Goal: Task Accomplishment & Management: Use online tool/utility

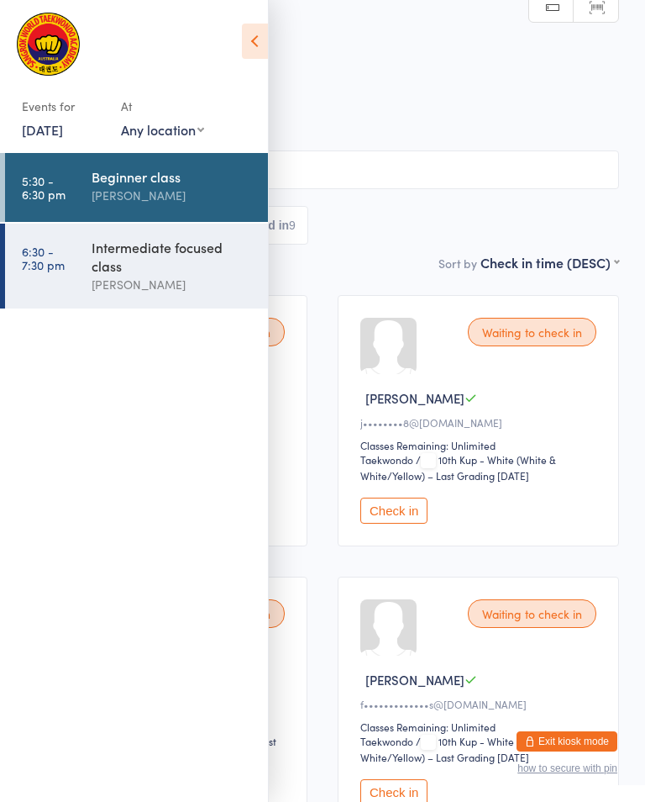
click at [117, 269] on div "Intermediate focused class" at bounding box center [173, 256] width 162 height 37
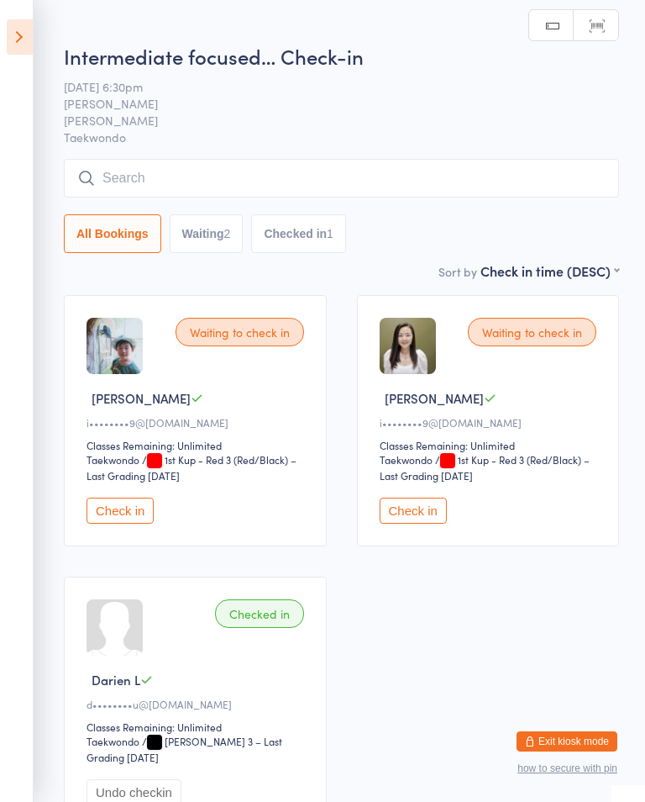
click at [346, 170] on input "search" at bounding box center [342, 178] width 556 height 39
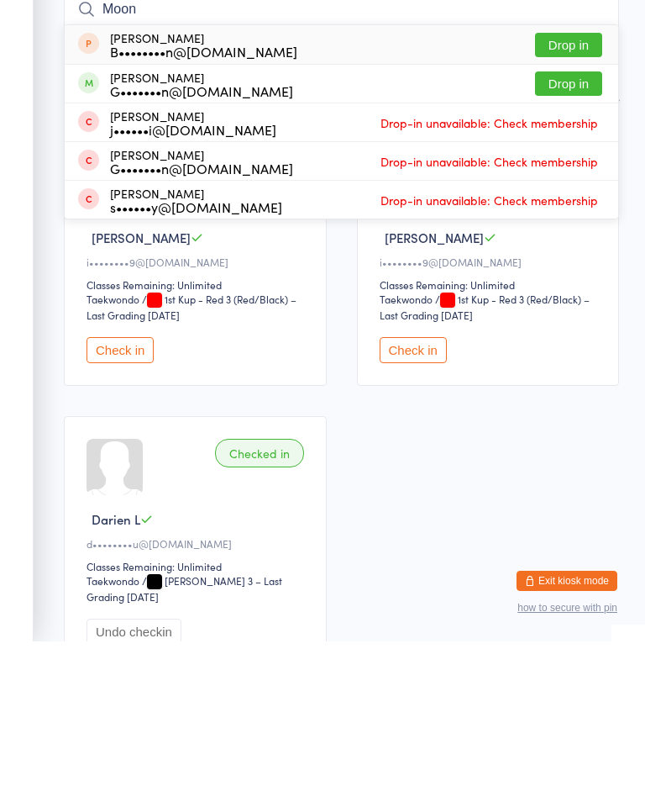
type input "Moon"
click at [577, 232] on button "Drop in" at bounding box center [568, 244] width 67 height 24
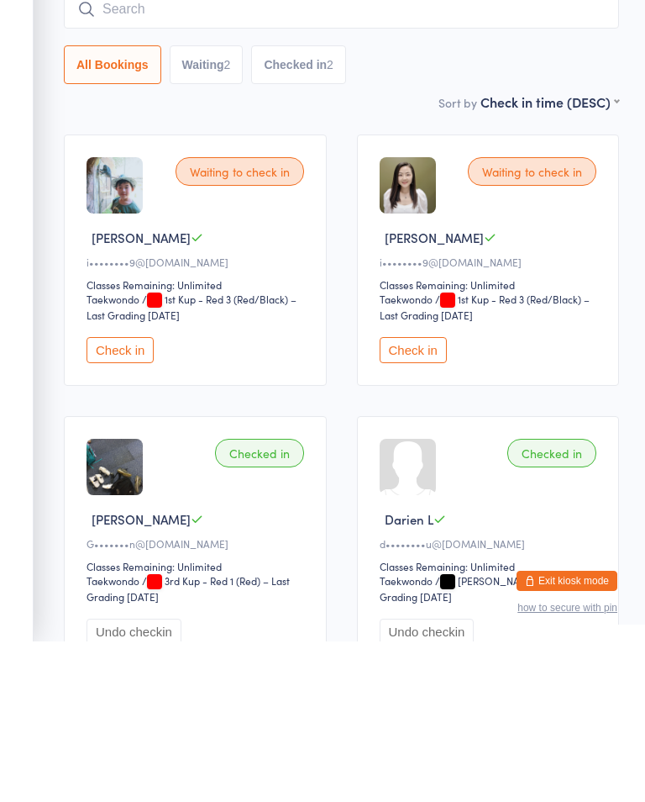
scroll to position [161, 0]
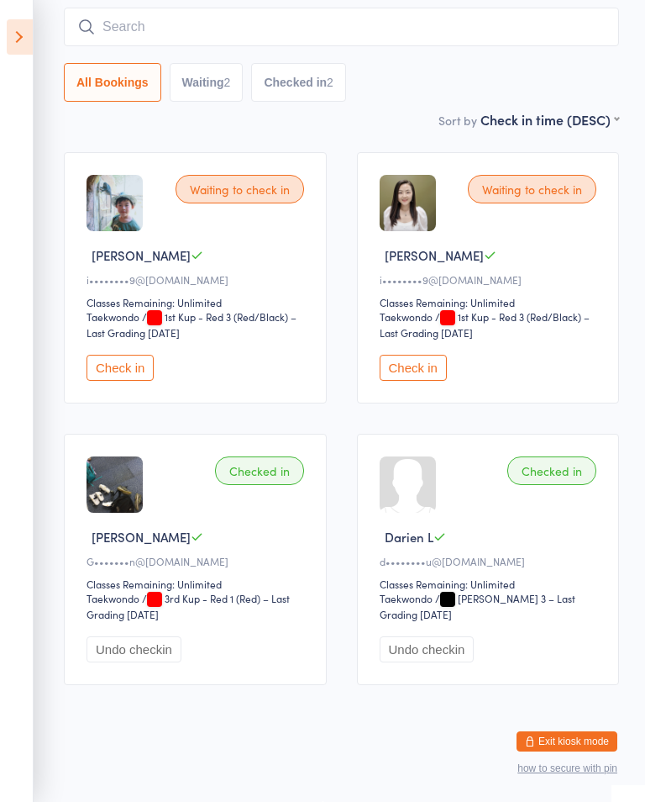
click at [138, 358] on button "Check in" at bounding box center [120, 368] width 67 height 26
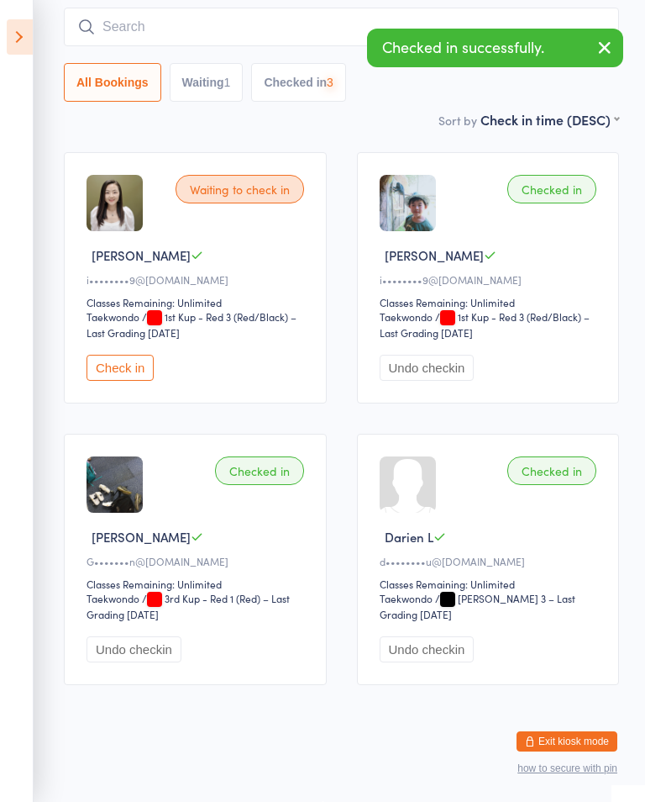
click at [127, 362] on button "Check in" at bounding box center [120, 368] width 67 height 26
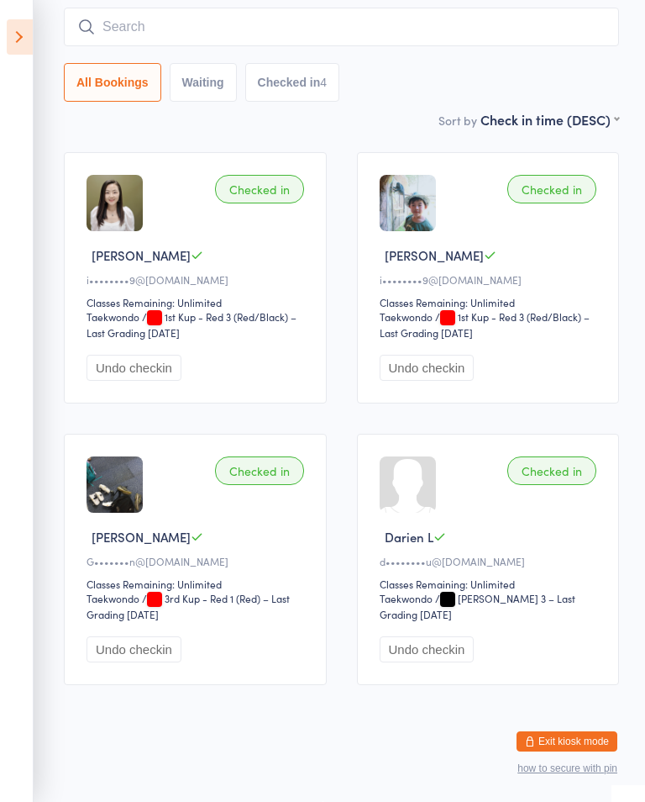
click at [327, 76] on div "4" at bounding box center [323, 82] width 7 height 13
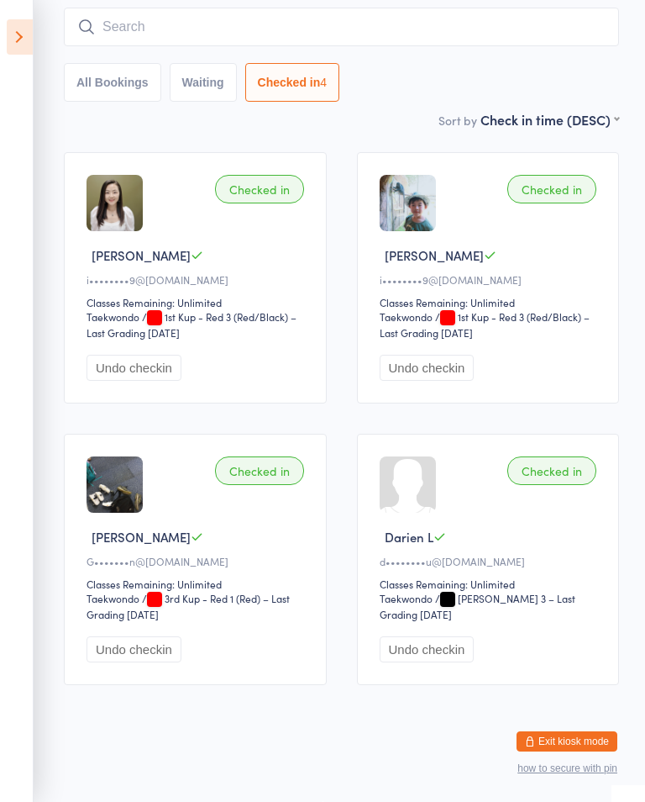
click at [135, 63] on button "All Bookings" at bounding box center [112, 82] width 97 height 39
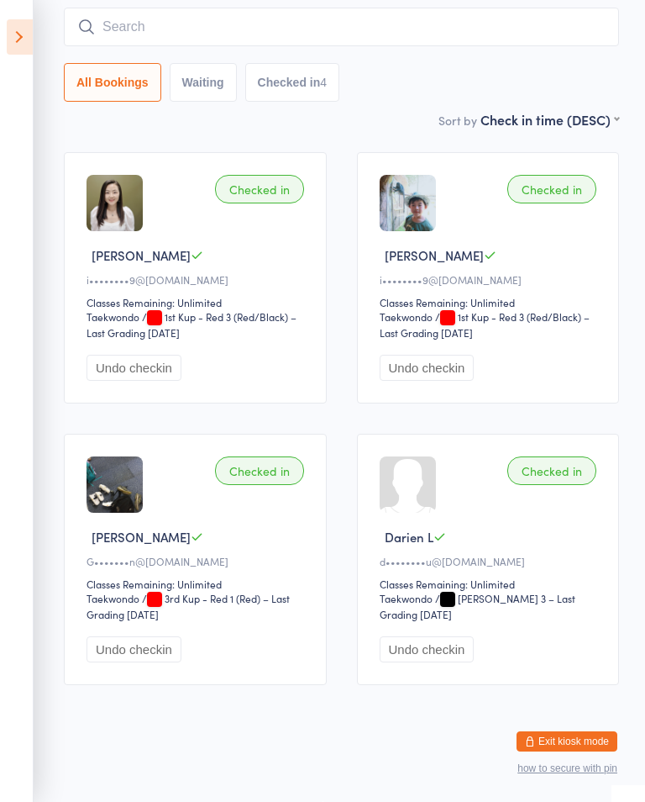
click at [8, 40] on icon at bounding box center [20, 36] width 26 height 35
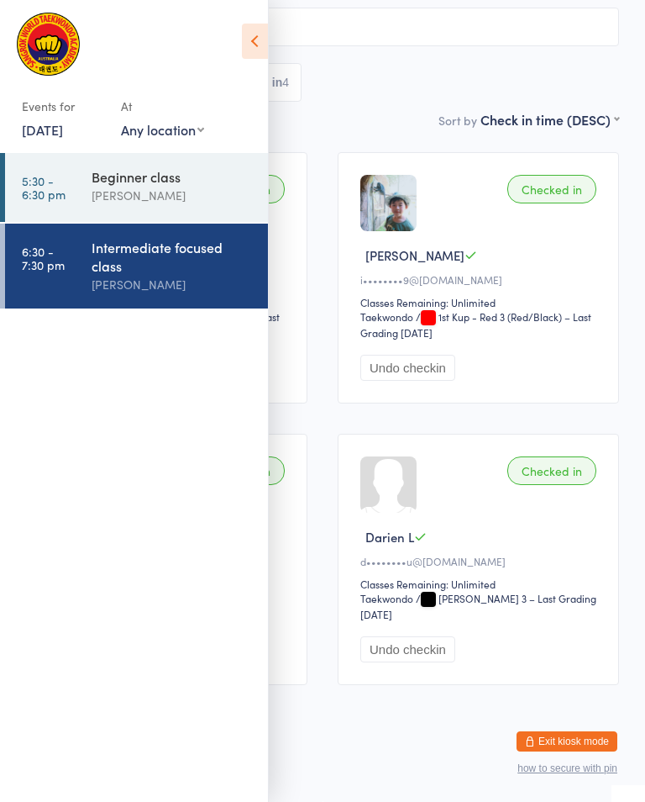
click at [156, 173] on div "Beginner class" at bounding box center [173, 176] width 162 height 18
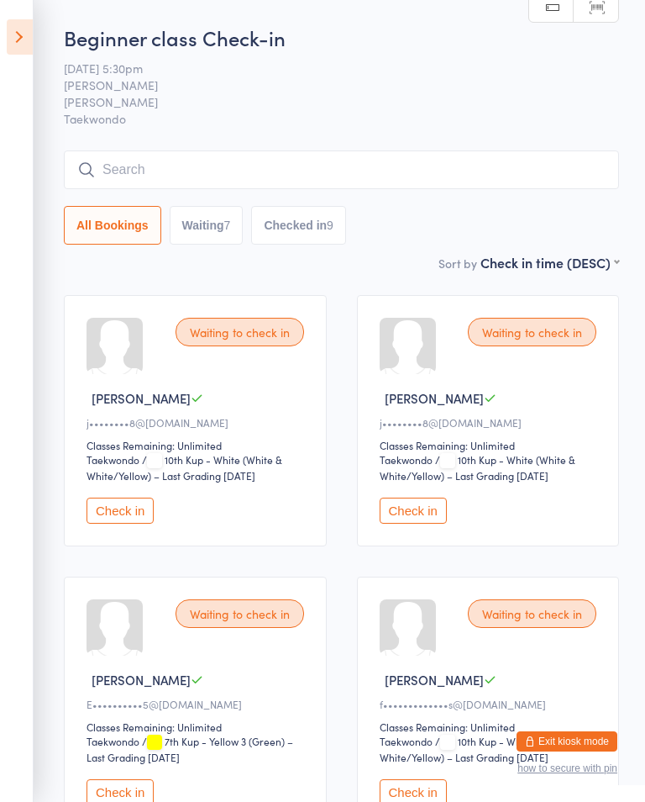
click at [376, 153] on input "search" at bounding box center [342, 169] width 556 height 39
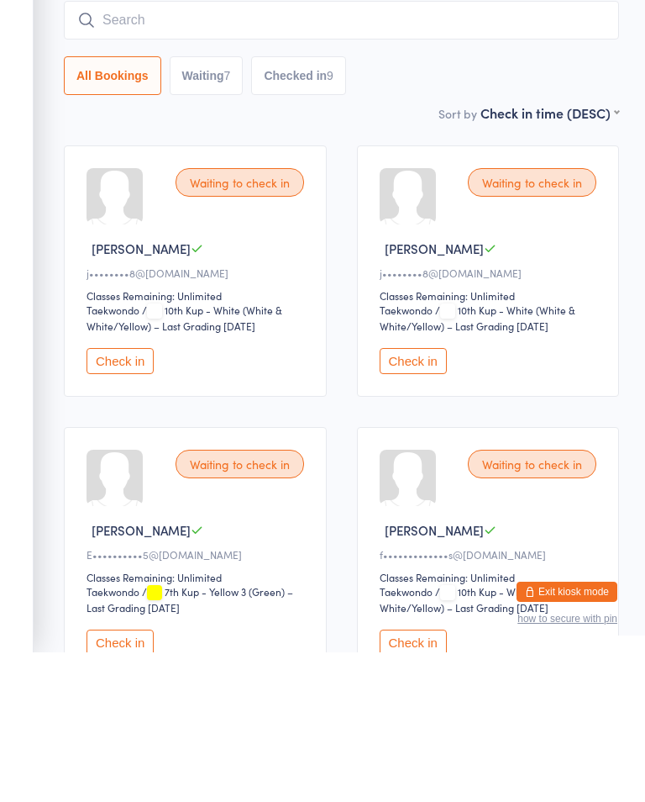
click at [29, 16] on aside "Events for [DATE] [DATE] [DATE] Sun Mon Tue Wed Thu Fri Sat 31 27 28 29 30 31 0…" at bounding box center [17, 401] width 34 height 802
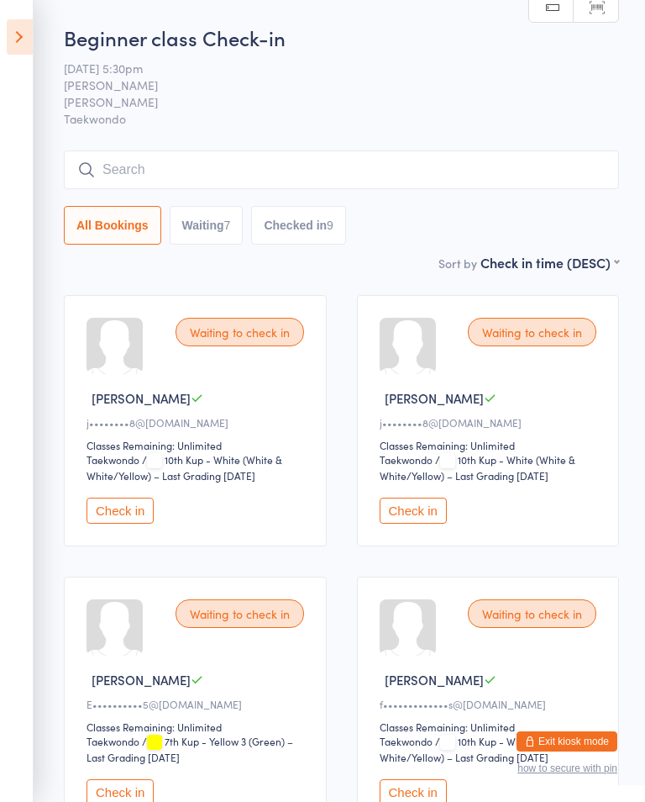
click at [21, 35] on icon at bounding box center [20, 36] width 26 height 35
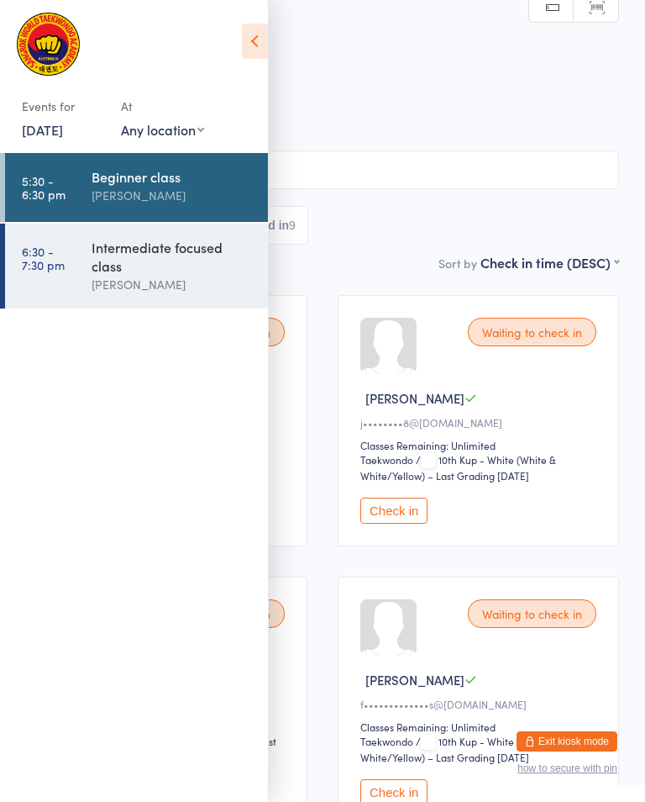
click at [82, 277] on link "6:30 - 7:30 pm Intermediate focused class [PERSON_NAME]" at bounding box center [136, 266] width 263 height 85
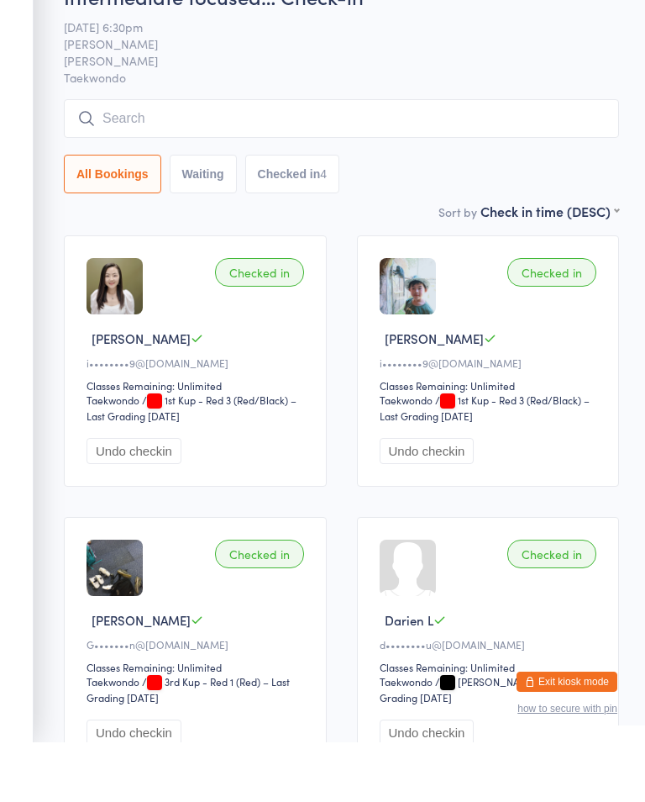
scroll to position [60, 0]
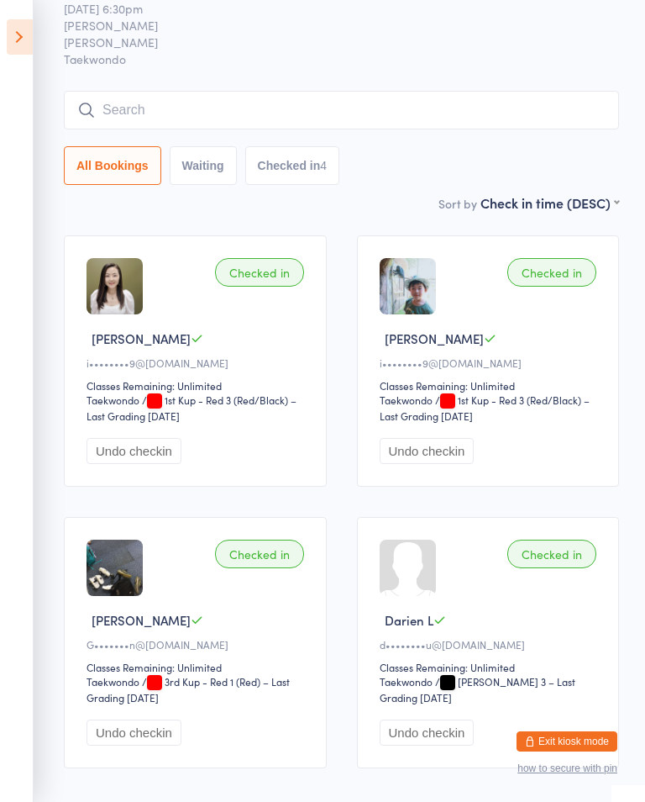
click at [120, 112] on input "search" at bounding box center [342, 110] width 556 height 39
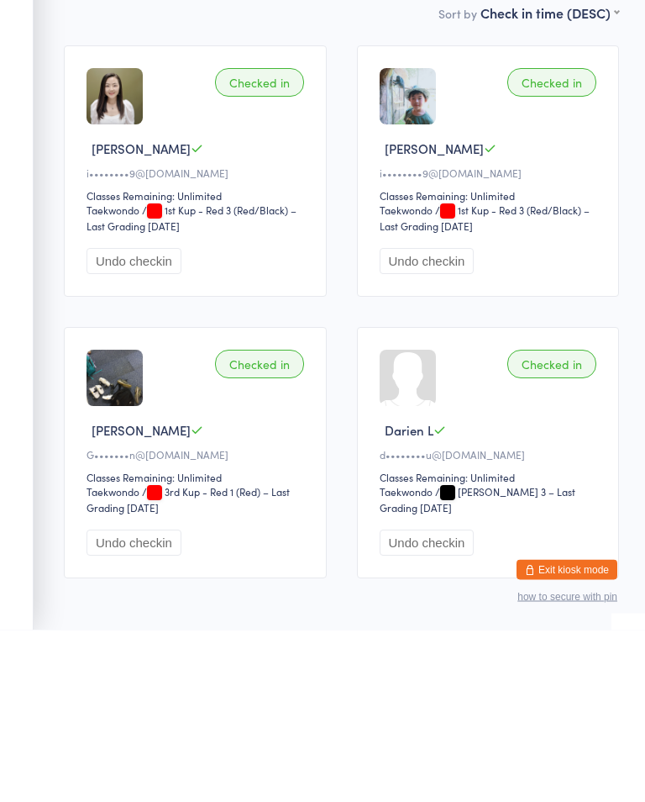
scroll to position [0, 0]
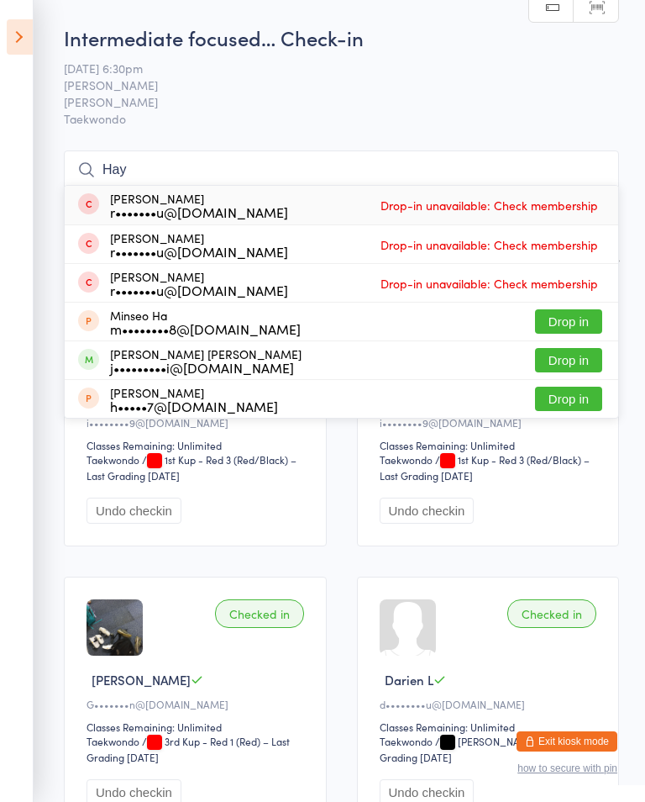
type input "Hay"
click at [569, 361] on button "Drop in" at bounding box center [568, 360] width 67 height 24
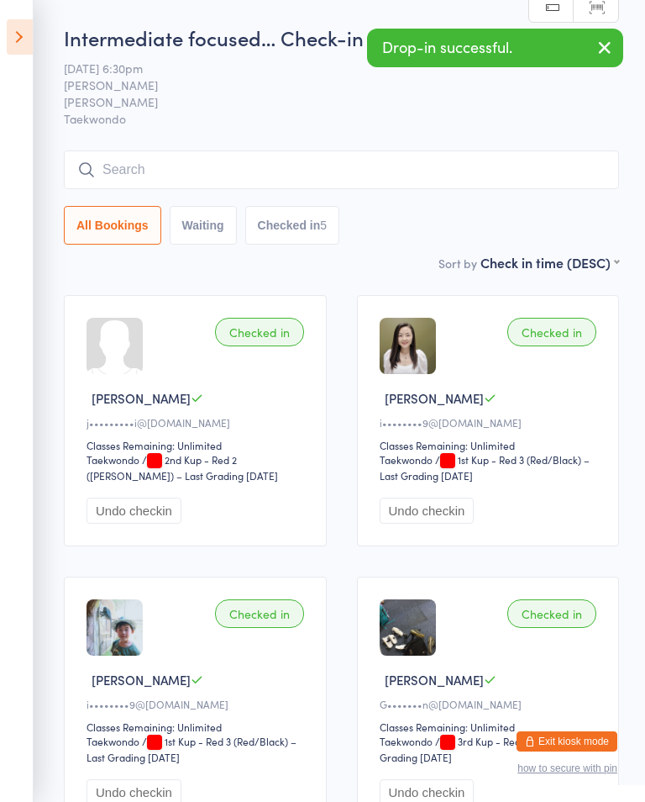
click at [320, 235] on button "Checked in 5" at bounding box center [292, 225] width 95 height 39
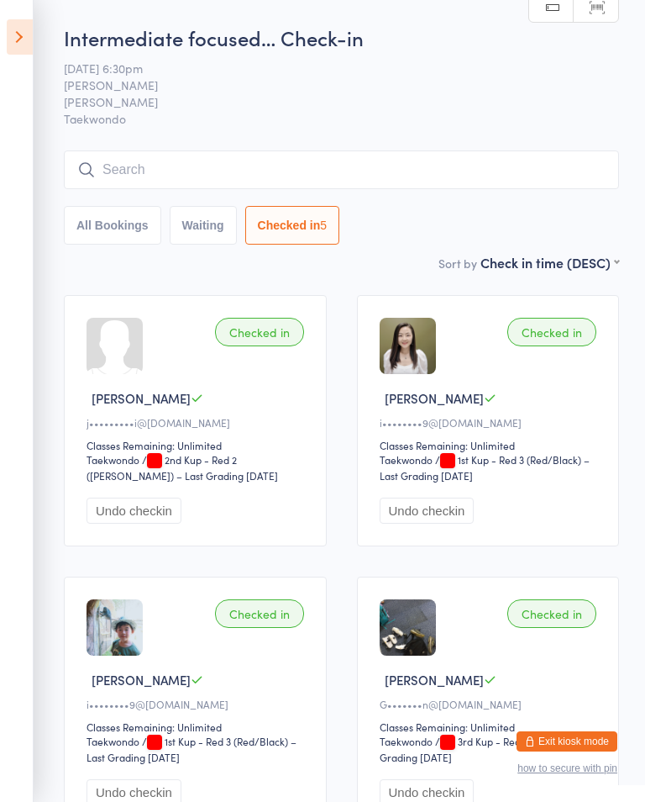
click at [232, 170] on input "search" at bounding box center [342, 169] width 556 height 39
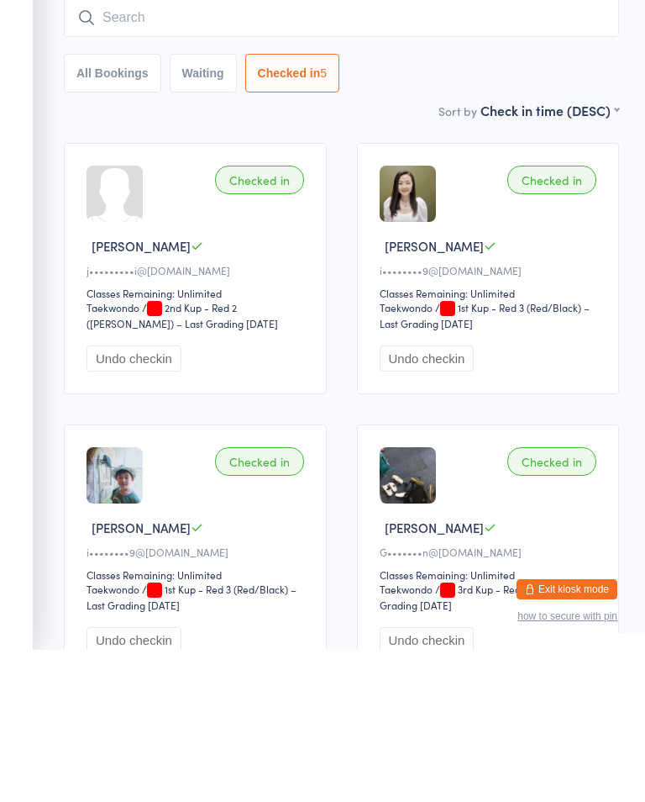
click at [207, 206] on button "Waiting" at bounding box center [203, 225] width 67 height 39
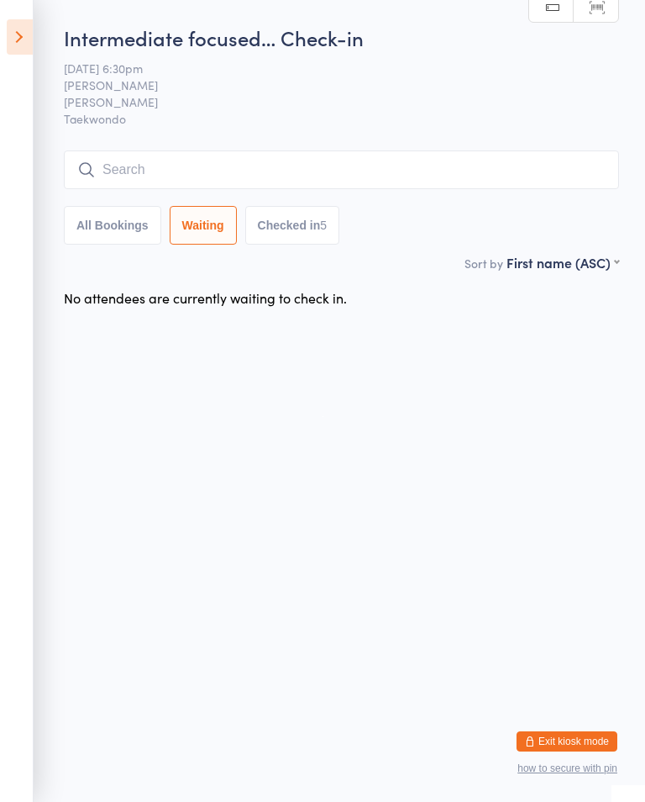
click at [104, 219] on button "All Bookings" at bounding box center [112, 225] width 97 height 39
select select "5"
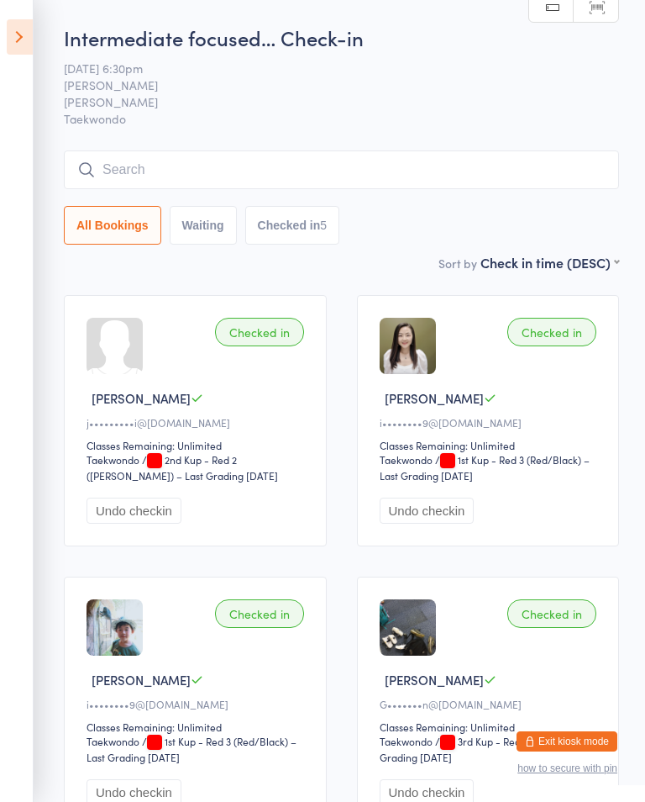
click at [213, 166] on input "search" at bounding box center [342, 169] width 556 height 39
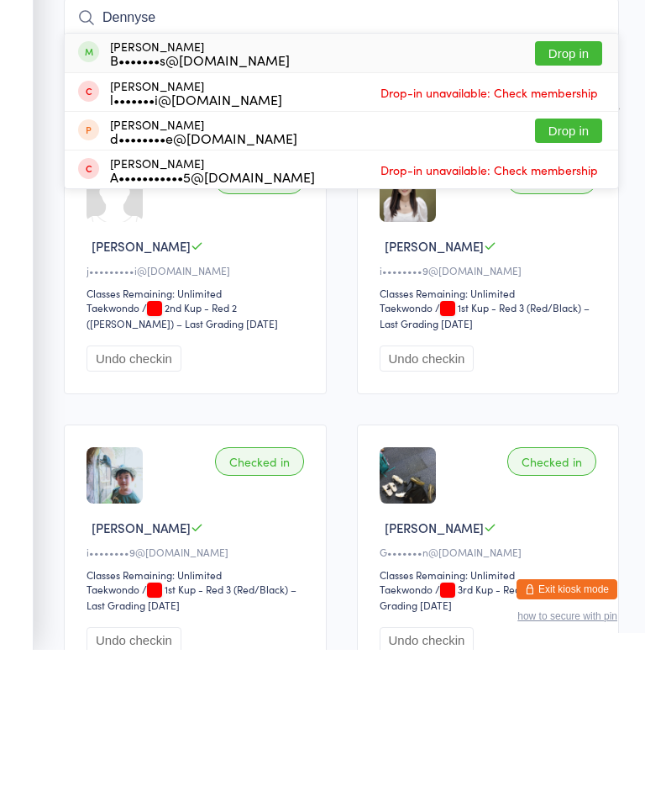
type input "Dennyse"
click at [569, 193] on button "Drop in" at bounding box center [568, 205] width 67 height 24
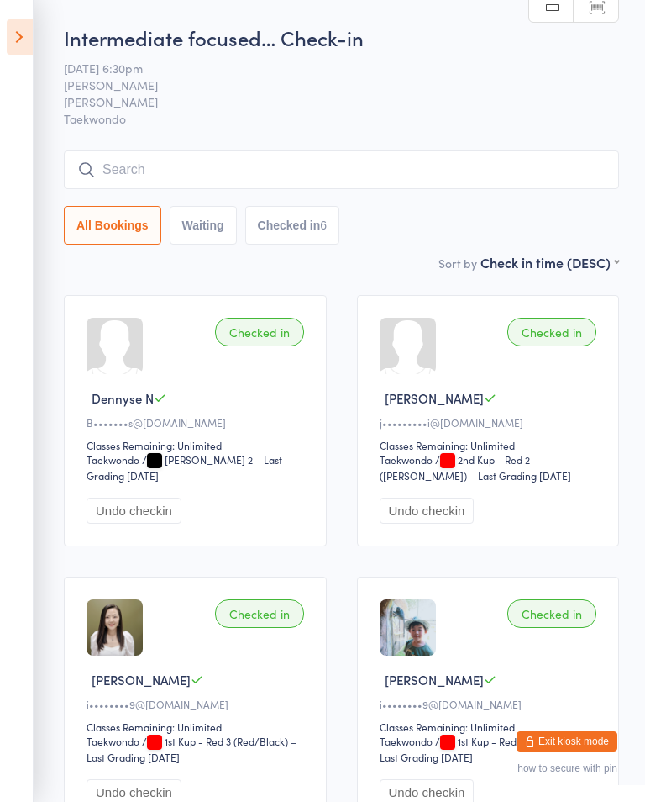
click at [303, 217] on button "Checked in 6" at bounding box center [292, 225] width 95 height 39
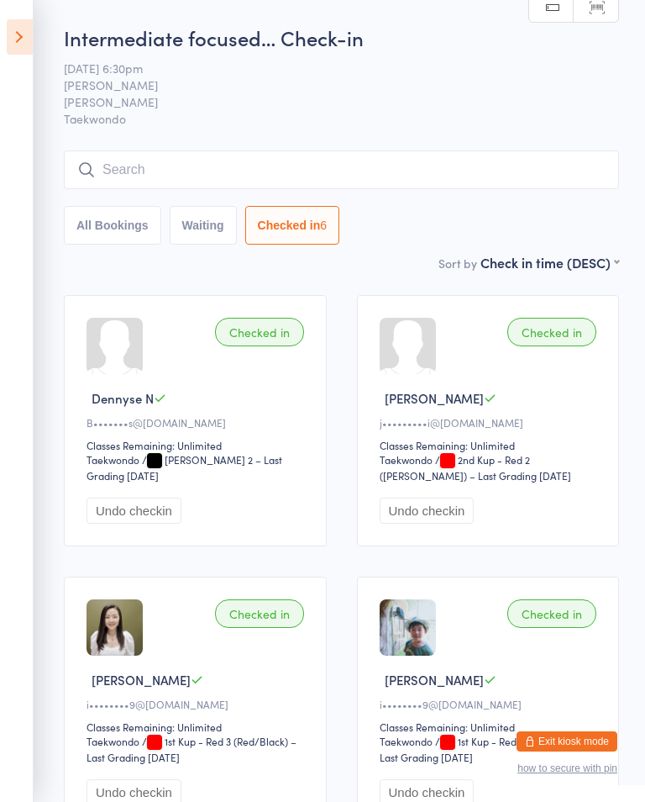
click at [103, 226] on button "All Bookings" at bounding box center [112, 225] width 97 height 39
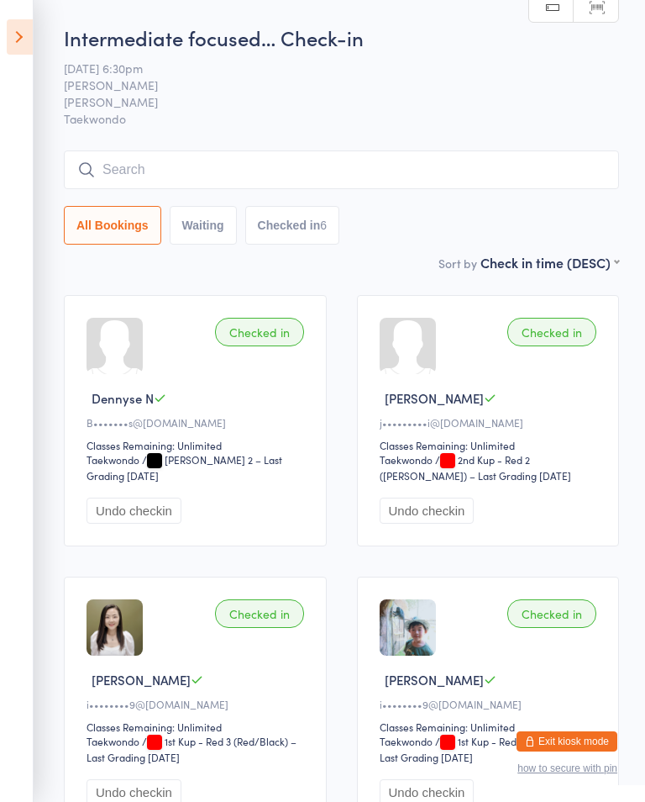
click at [18, 35] on icon at bounding box center [20, 36] width 26 height 35
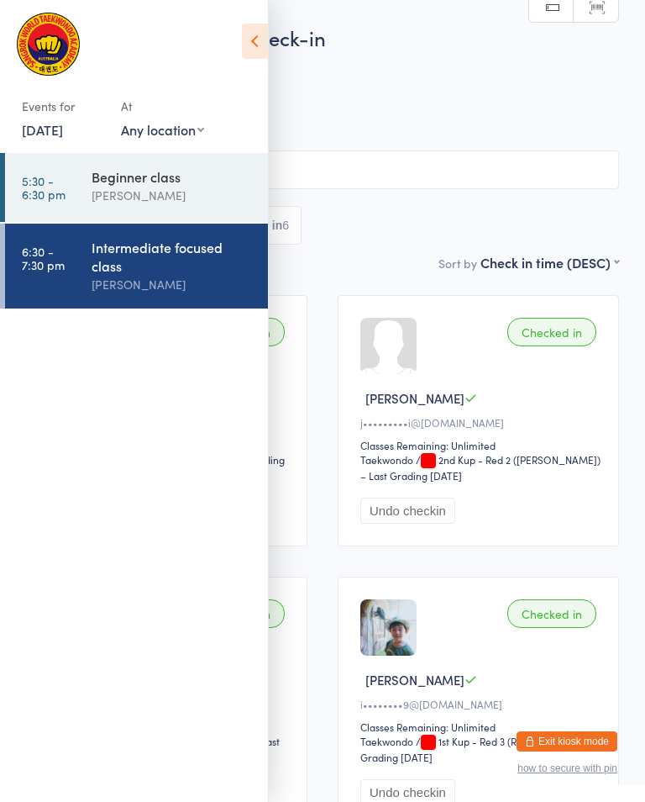
click at [192, 157] on div "Beginner class Sangrok Taekwondo" at bounding box center [180, 186] width 176 height 66
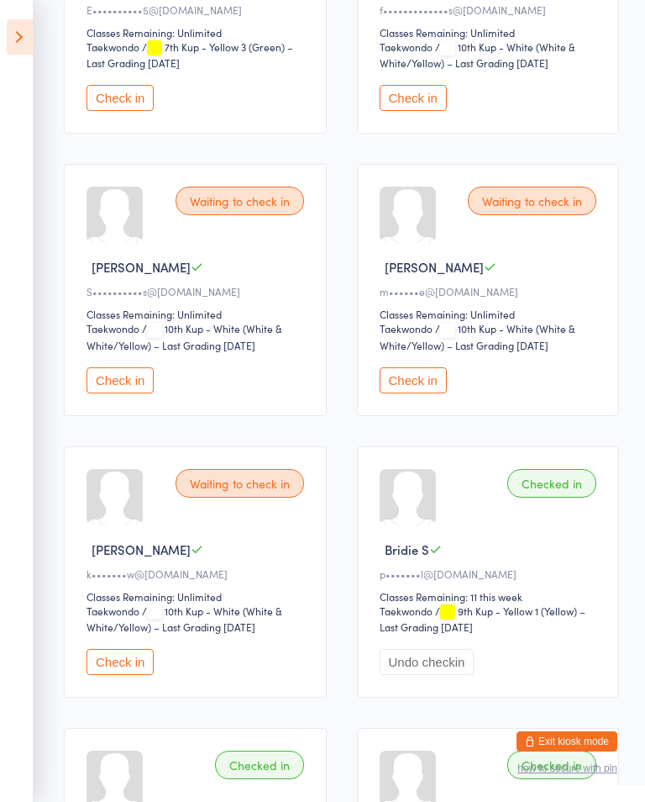
scroll to position [701, 0]
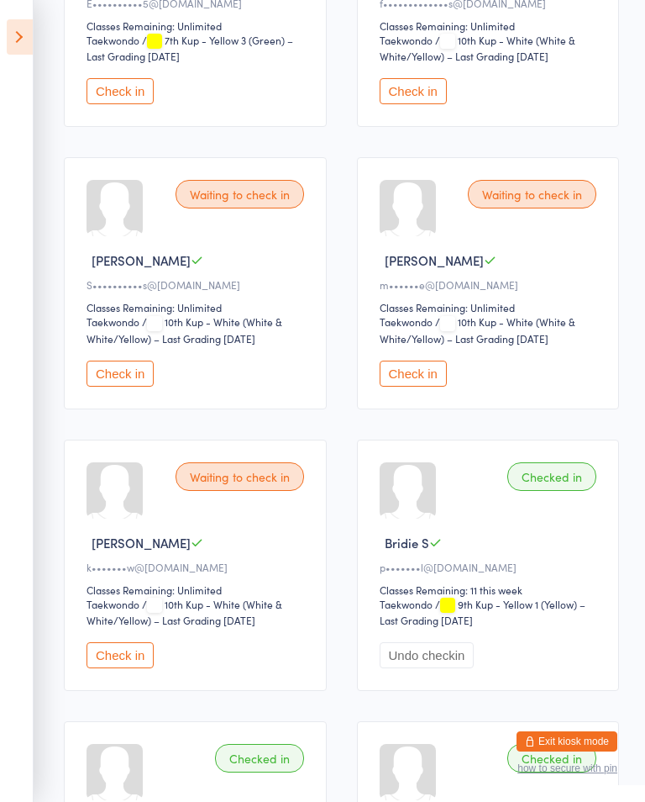
click at [111, 668] on button "Check in" at bounding box center [120, 655] width 67 height 26
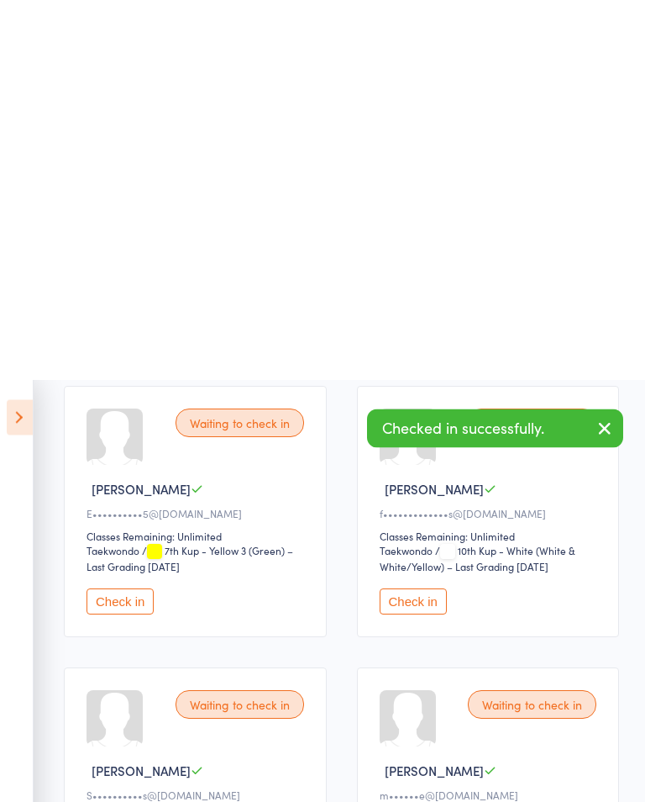
scroll to position [0, 0]
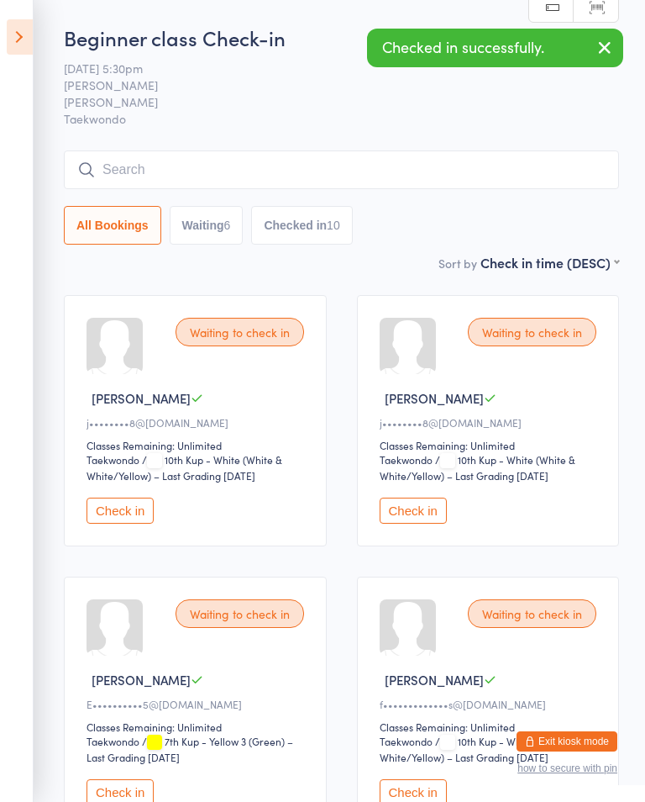
click at [9, 23] on icon at bounding box center [20, 36] width 26 height 35
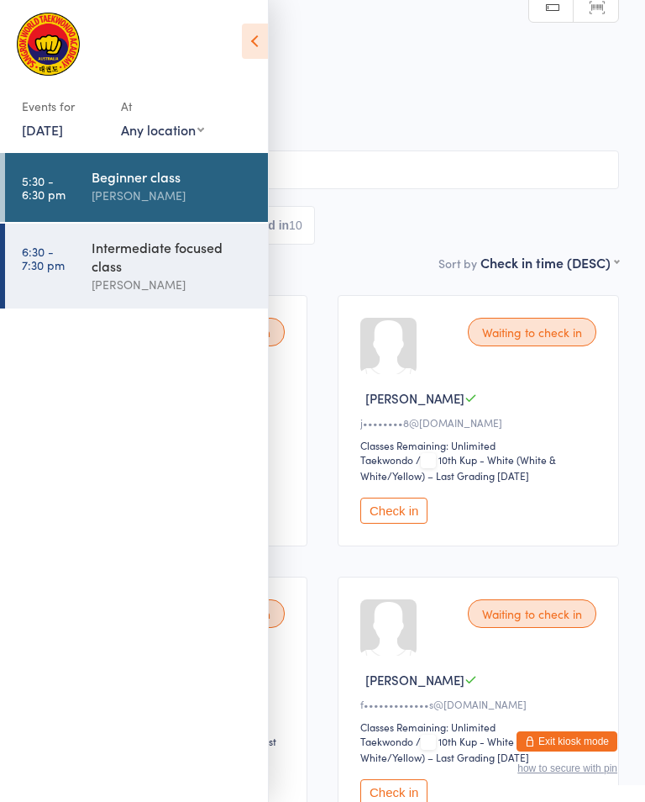
click at [67, 271] on link "6:30 - 7:30 pm Intermediate focused class [PERSON_NAME]" at bounding box center [136, 266] width 263 height 85
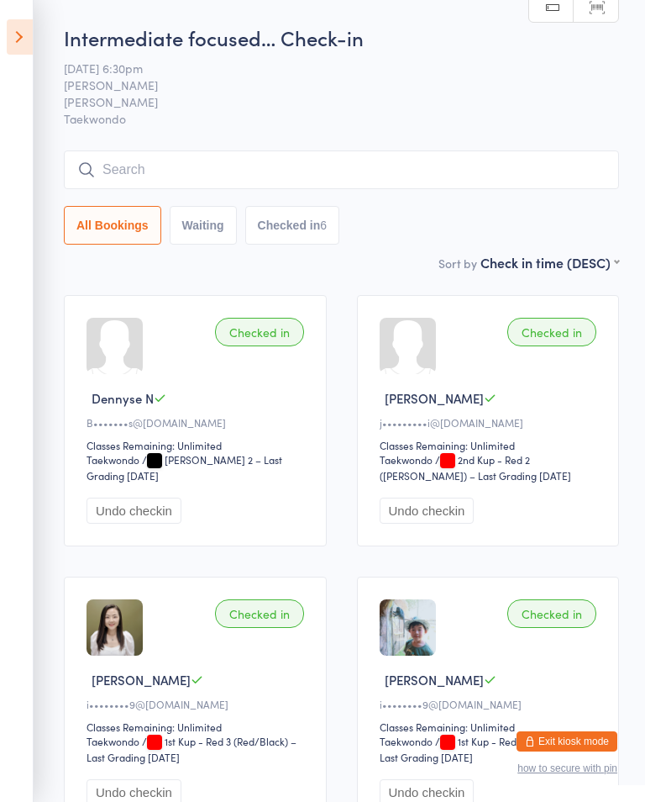
click at [23, 35] on icon at bounding box center [20, 36] width 26 height 35
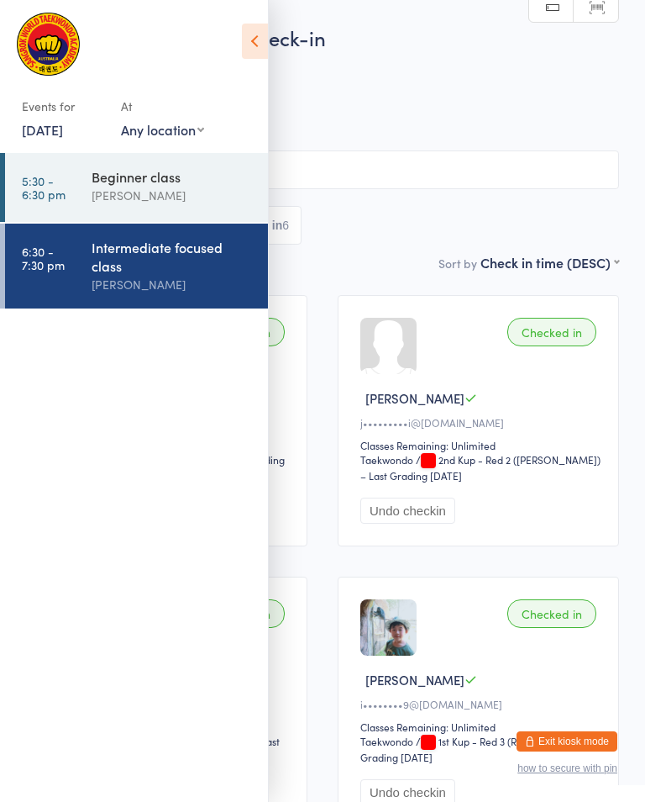
click at [114, 176] on div "Beginner class" at bounding box center [173, 176] width 162 height 18
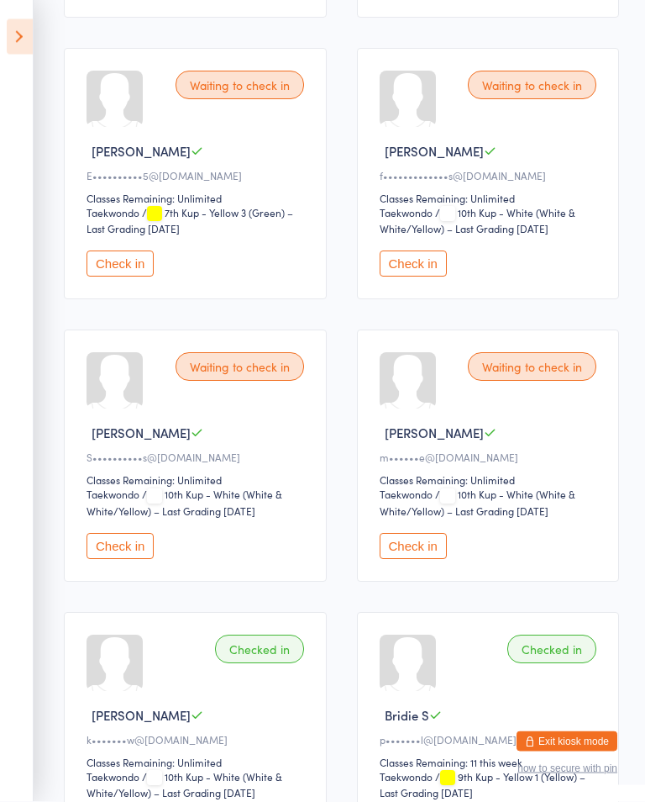
scroll to position [508, 0]
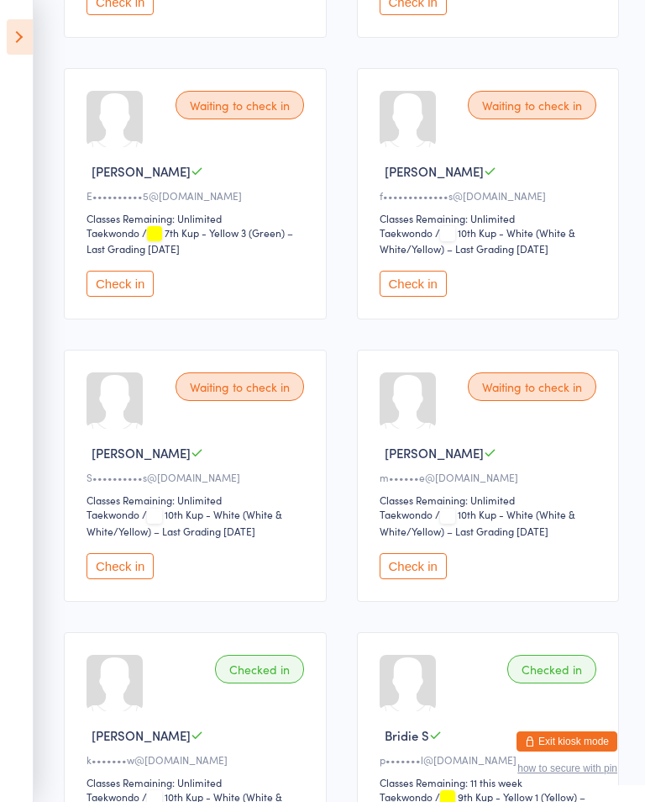
click at [143, 297] on button "Check in" at bounding box center [120, 284] width 67 height 26
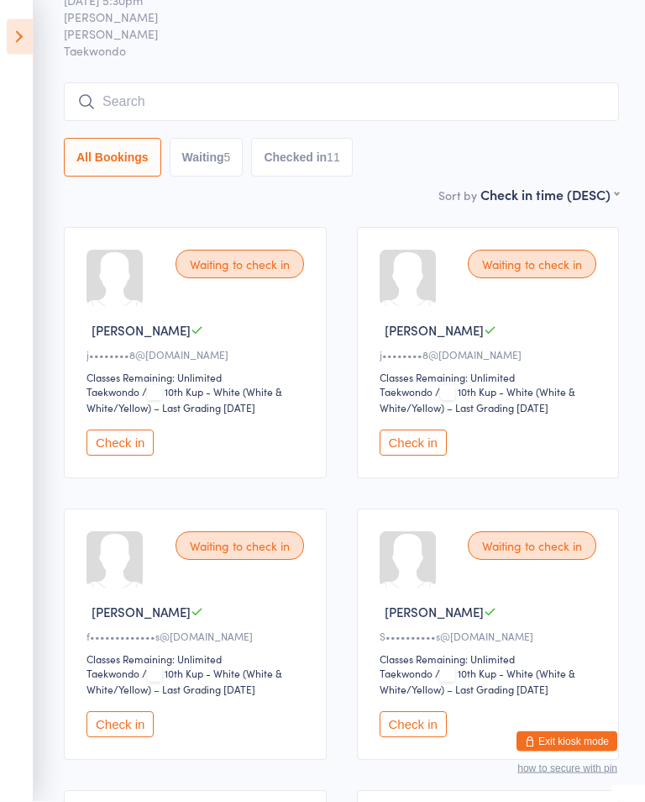
scroll to position [0, 0]
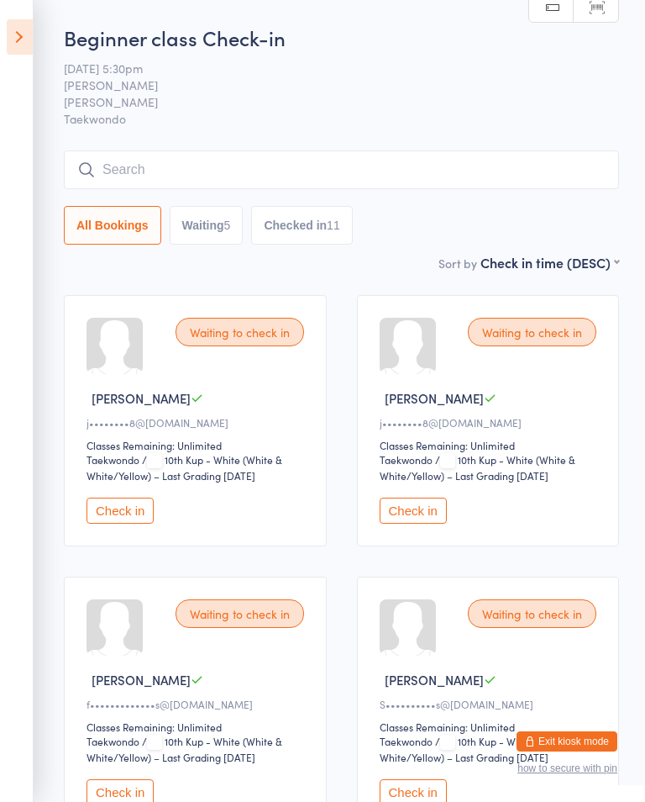
click at [23, 28] on icon at bounding box center [20, 36] width 26 height 35
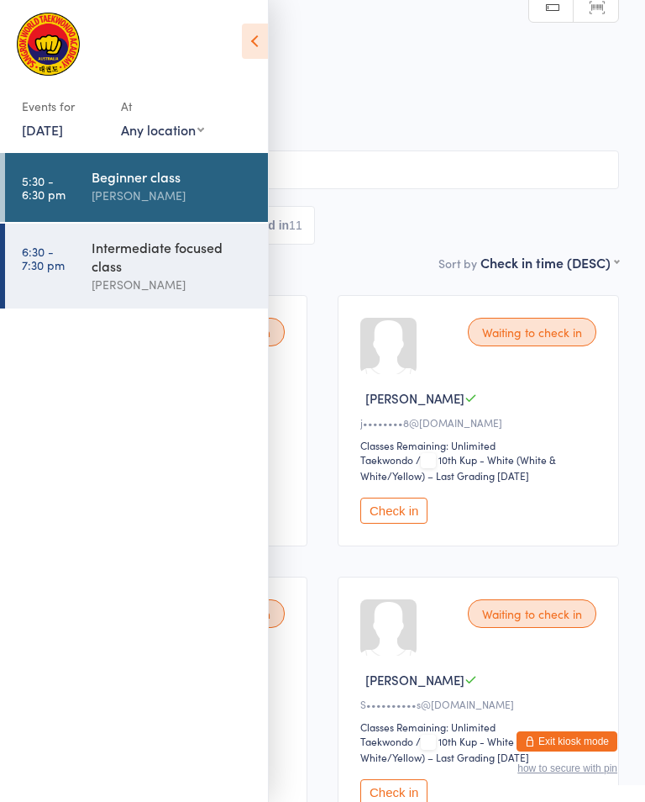
click at [88, 259] on link "6:30 - 7:30 pm Intermediate focused class [PERSON_NAME]" at bounding box center [136, 266] width 263 height 85
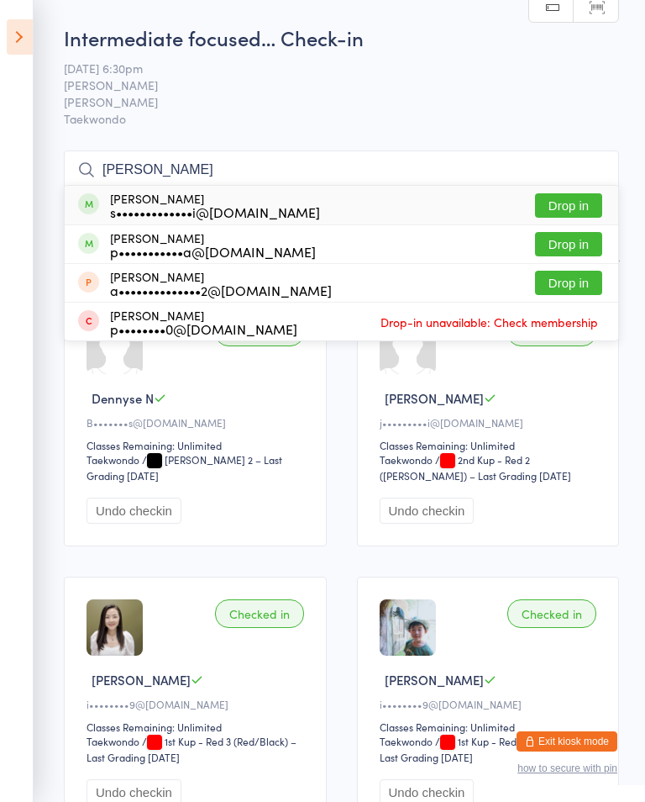
type input "[PERSON_NAME]"
click at [580, 198] on button "Drop in" at bounding box center [568, 205] width 67 height 24
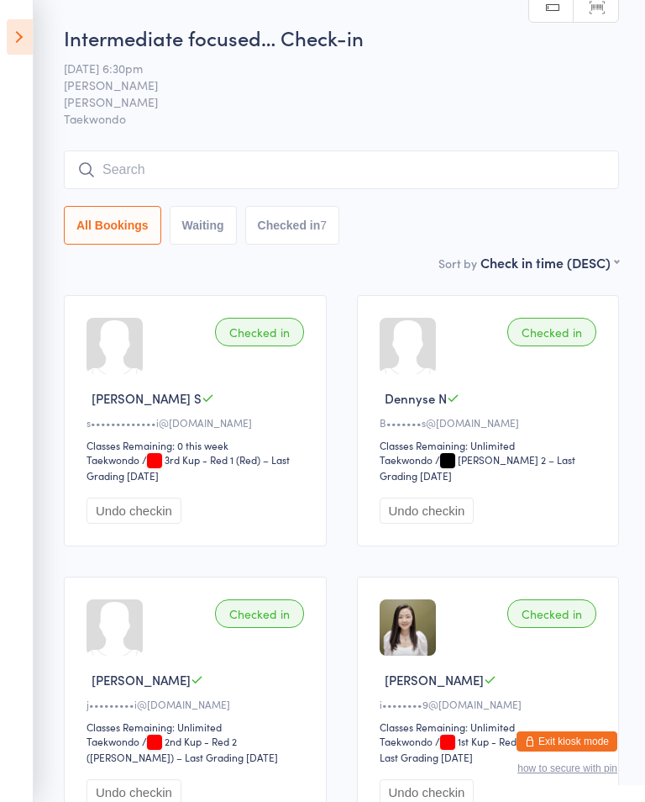
click at [310, 227] on button "Checked in 7" at bounding box center [292, 225] width 95 height 39
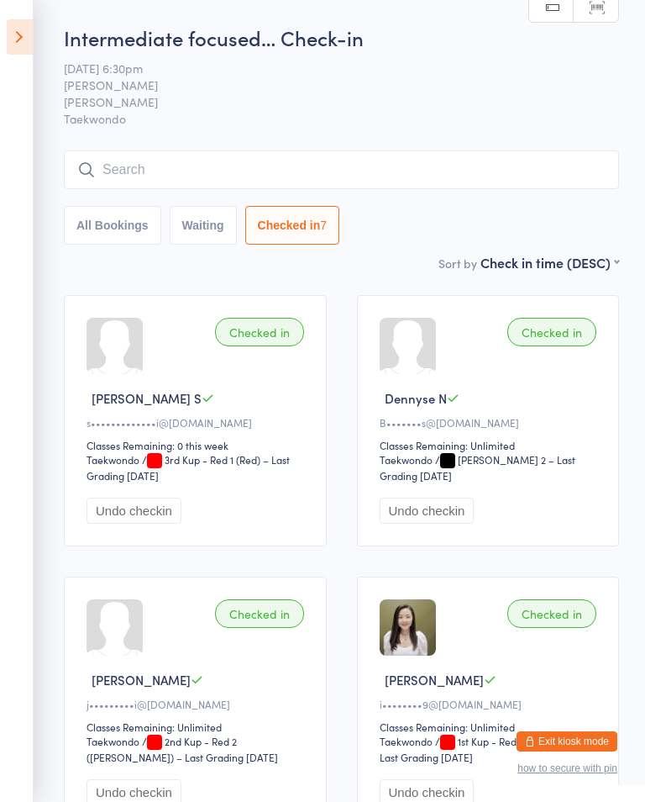
click at [129, 219] on button "All Bookings" at bounding box center [112, 225] width 97 height 39
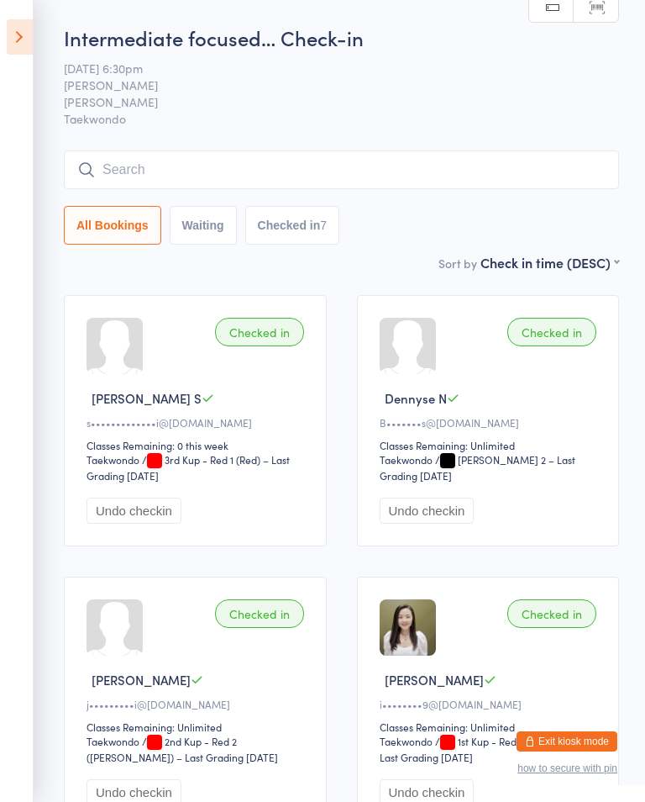
click at [23, 32] on icon at bounding box center [20, 36] width 26 height 35
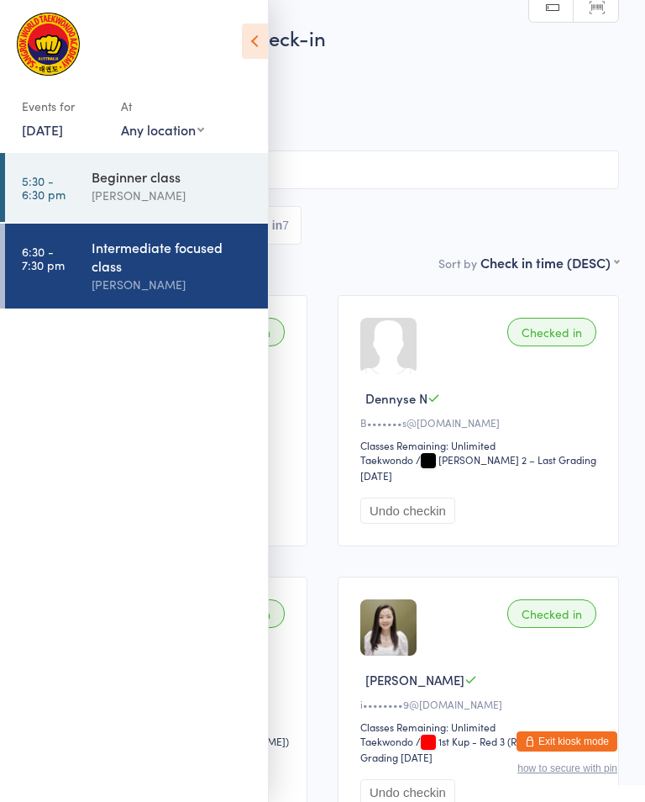
click at [351, 450] on div "Checked in Dennyse N B•••••••s@[DOMAIN_NAME] Classes Remaining: Unlimited Taekw…" at bounding box center [479, 420] width 282 height 251
click at [599, 461] on div "Taekwondo Taekwondo / [PERSON_NAME] 2 – Last Grading [DATE]" at bounding box center [481, 467] width 241 height 30
click at [556, 498] on div "Undo checkin" at bounding box center [481, 511] width 241 height 26
click at [259, 30] on icon at bounding box center [255, 41] width 26 height 35
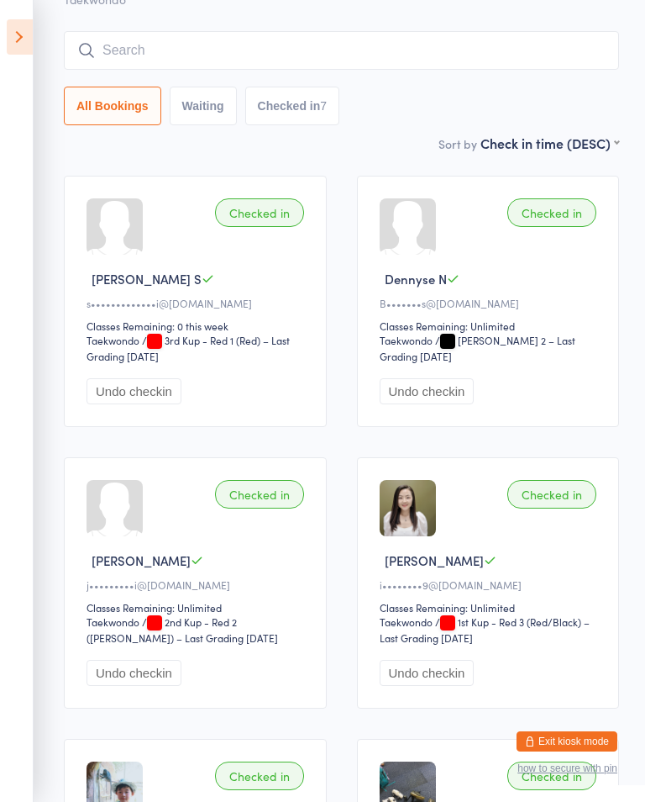
scroll to position [93, 0]
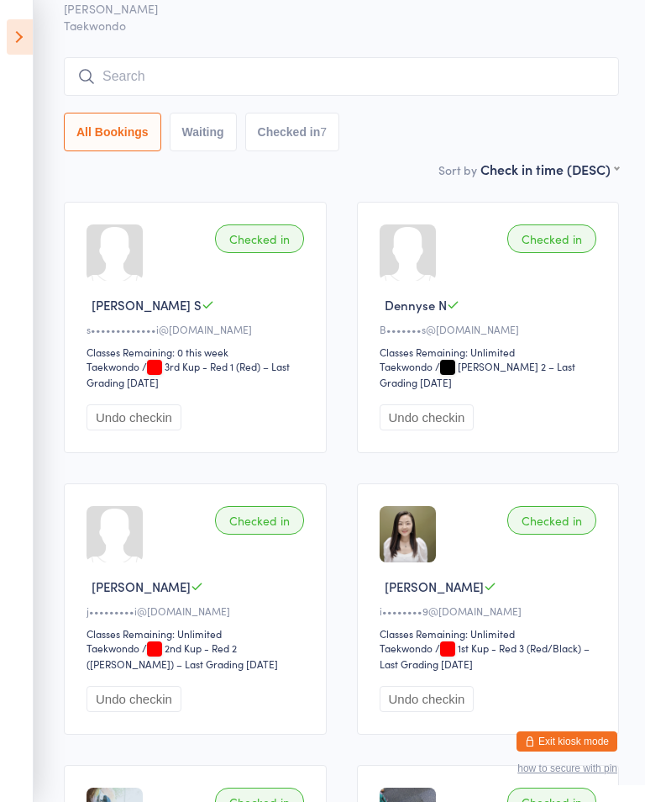
click at [480, 66] on input "search" at bounding box center [342, 76] width 556 height 39
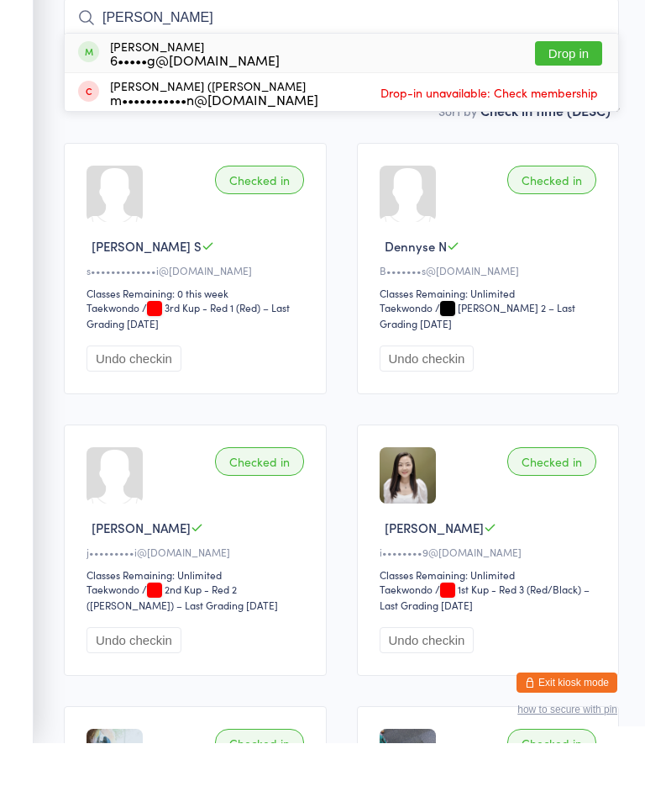
type input "[PERSON_NAME]"
click at [570, 100] on button "Drop in" at bounding box center [568, 112] width 67 height 24
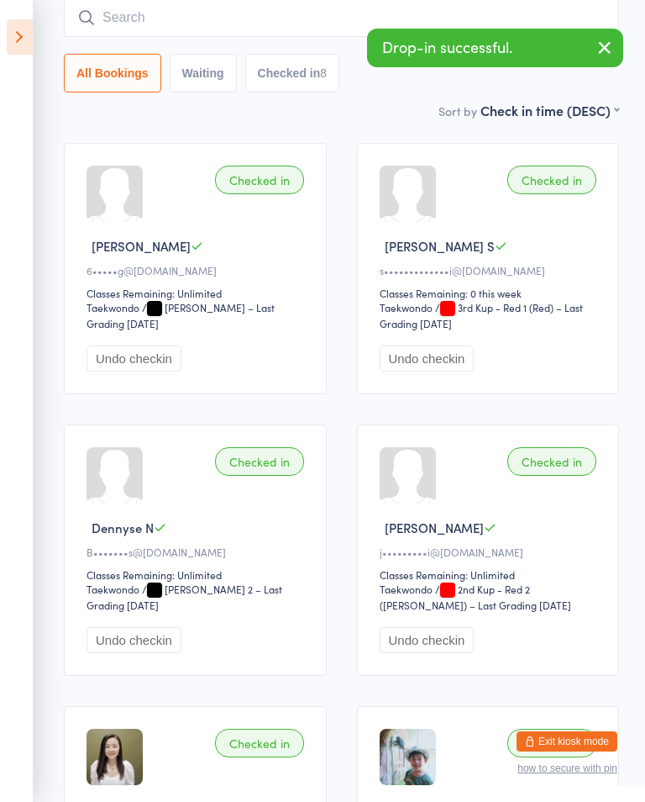
click at [123, 19] on input "search" at bounding box center [342, 17] width 556 height 39
click at [69, 466] on div "Checked in Dennyse N B•••••••s@[DOMAIN_NAME] Classes Remaining: Unlimited Taekw…" at bounding box center [195, 549] width 263 height 251
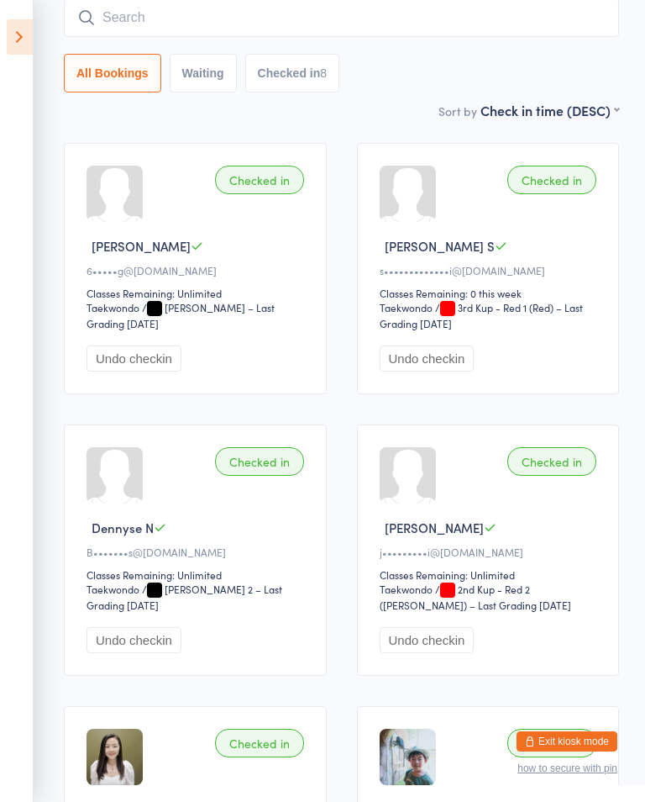
click at [286, 23] on input "search" at bounding box center [342, 17] width 556 height 39
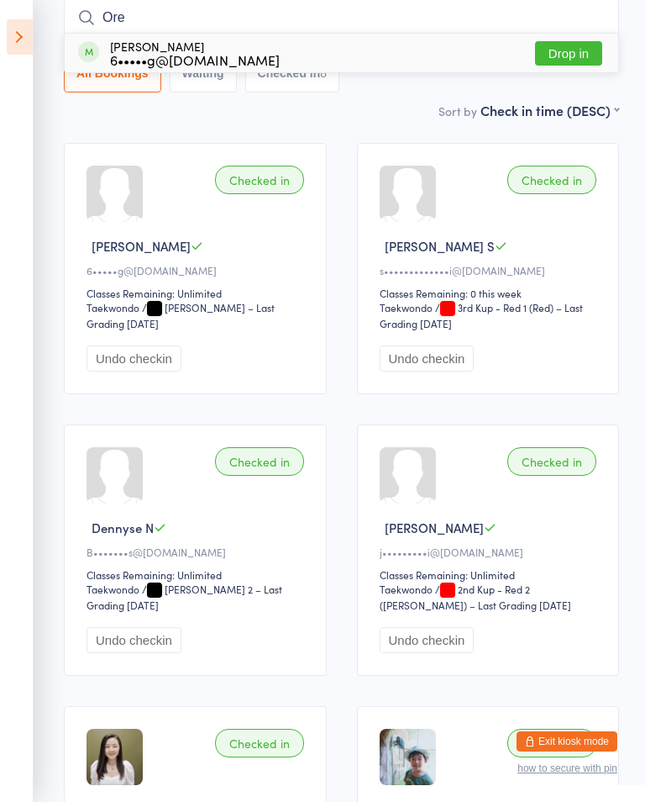
type input "Ore"
click at [564, 44] on button "Drop in" at bounding box center [568, 53] width 67 height 24
